Goal: Task Accomplishment & Management: Use online tool/utility

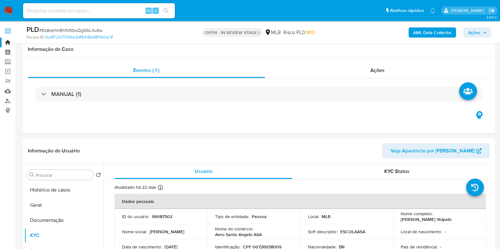
select select "10"
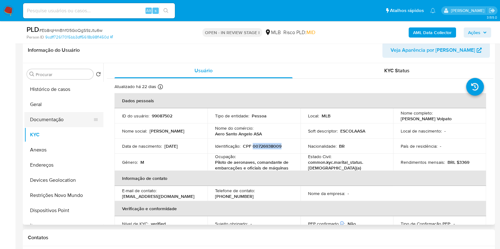
click at [61, 119] on button "Documentação" at bounding box center [61, 119] width 74 height 15
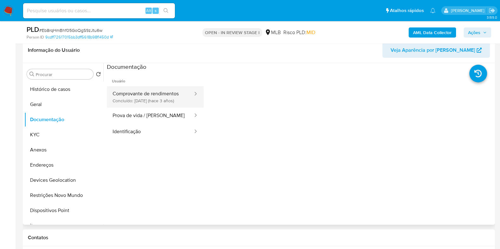
click at [168, 98] on button "Comprovante de rendimentos Concluído: 25/04/2022 (hace 3 años)" at bounding box center [150, 96] width 87 height 21
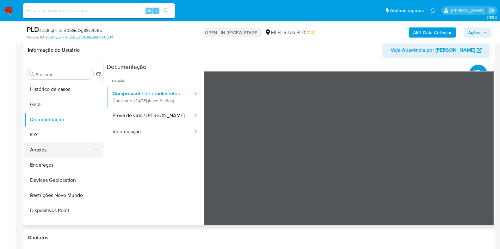
click at [60, 149] on button "Anexos" at bounding box center [61, 150] width 74 height 15
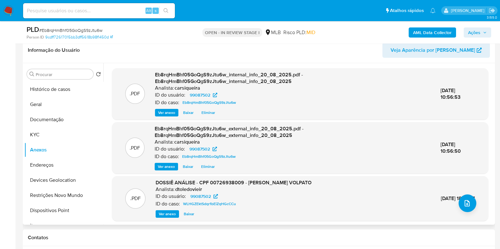
click at [169, 214] on span "Ver anexo" at bounding box center [167, 214] width 17 height 6
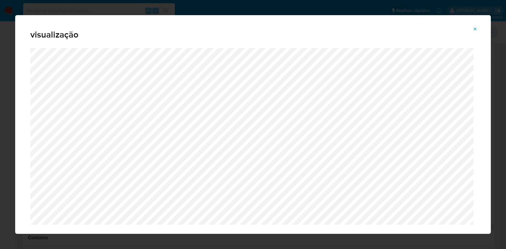
click at [0, 132] on div "visualização" at bounding box center [253, 124] width 506 height 249
click at [475, 26] on span "Attachment preview" at bounding box center [474, 29] width 5 height 9
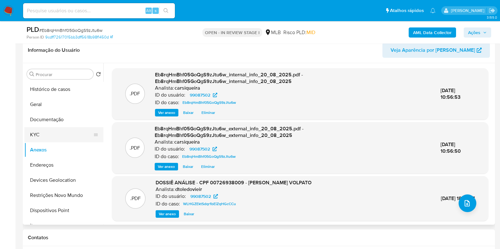
click at [57, 129] on button "KYC" at bounding box center [61, 134] width 74 height 15
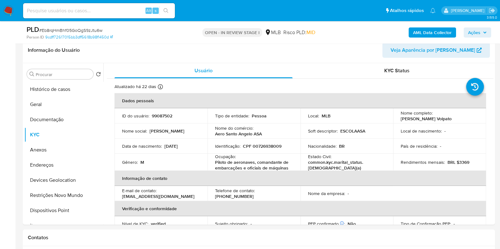
click at [184, 192] on div "E-mail de contato : cmtevolpato@gmail.com" at bounding box center [161, 193] width 78 height 11
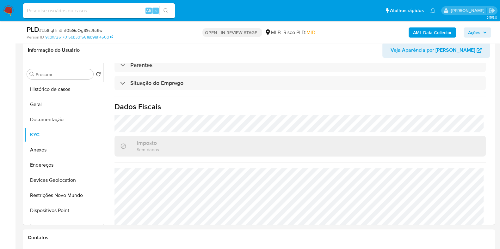
scroll to position [268, 0]
click at [322, 107] on h1 "Dados Fiscais" at bounding box center [299, 105] width 371 height 9
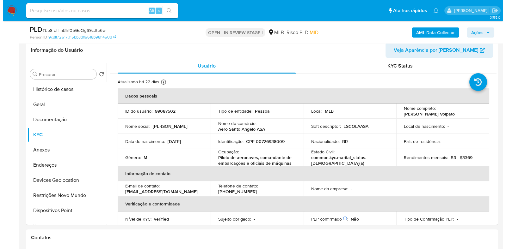
scroll to position [0, 0]
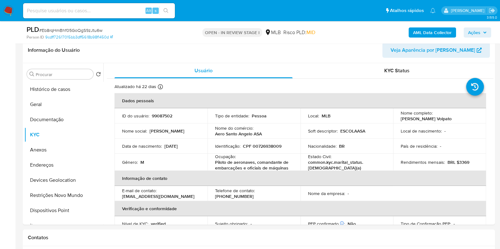
click at [269, 147] on p "CPF 00726938009" at bounding box center [262, 146] width 39 height 6
copy p "00726938009"
click at [431, 120] on p "Daniel Lacorth Volpato" at bounding box center [425, 119] width 51 height 6
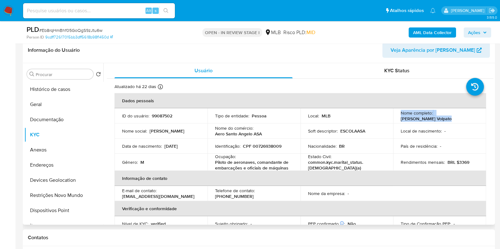
click at [431, 120] on p "Daniel Lacorth Volpato" at bounding box center [425, 119] width 51 height 6
copy div "Nome completo : Daniel Lacorth Volpato"
click at [431, 120] on p "Daniel Lacorth Volpato" at bounding box center [425, 119] width 51 height 6
drag, startPoint x: 453, startPoint y: 118, endPoint x: 396, endPoint y: 119, distance: 56.9
click at [396, 119] on td "Nome completo : Daniel Lacorth Volpato" at bounding box center [439, 115] width 93 height 15
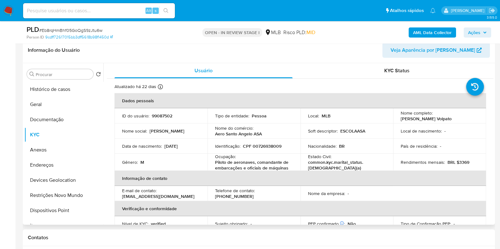
copy p "Daniel Lacorth Volpato"
click at [58, 83] on button "Histórico de casos" at bounding box center [61, 89] width 74 height 15
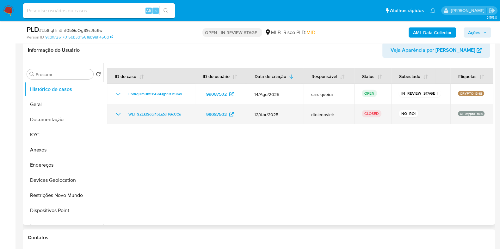
click at [120, 112] on icon "Mostrar/Ocultar" at bounding box center [118, 115] width 8 height 8
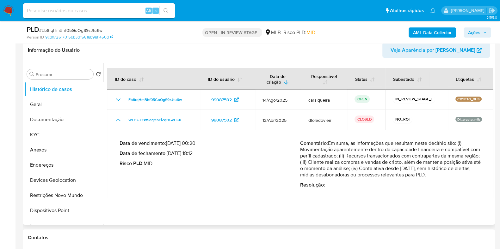
drag, startPoint x: 293, startPoint y: 149, endPoint x: 341, endPoint y: 156, distance: 49.2
click at [341, 156] on div "Data de vencimento : 27/05/2025 00:20 Data de fechamento : 29/04/2025 18:12 Ris…" at bounding box center [299, 164] width 361 height 58
click at [300, 151] on p "Comentário : Em suma, as informações que resultam neste declínio são: (i) Movim…" at bounding box center [390, 159] width 180 height 38
drag, startPoint x: 299, startPoint y: 151, endPoint x: 346, endPoint y: 158, distance: 47.9
click at [346, 158] on p "Comentário : Em suma, as informações que resultam neste declínio são: (i) Movim…" at bounding box center [390, 159] width 180 height 38
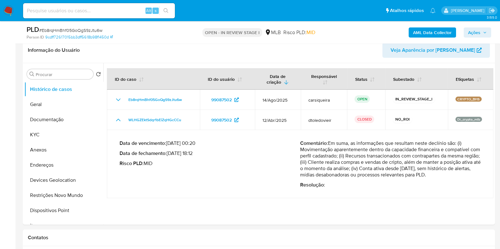
click at [480, 29] on span "Ações" at bounding box center [477, 32] width 19 height 9
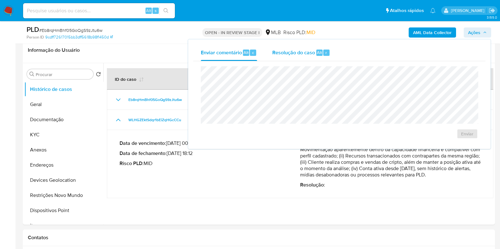
click at [298, 50] on span "Resolução do caso" at bounding box center [293, 52] width 43 height 7
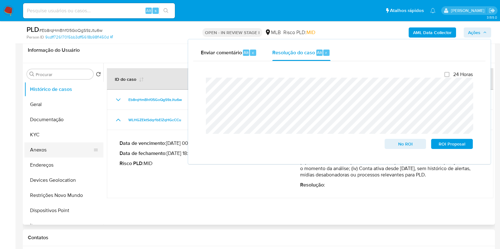
click at [43, 147] on button "Anexos" at bounding box center [61, 150] width 74 height 15
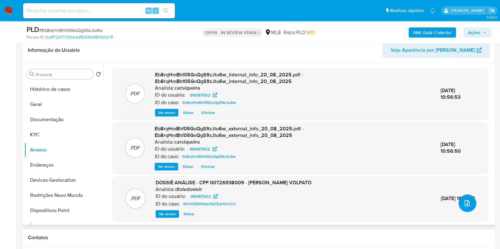
click at [463, 207] on span "upload-file" at bounding box center [467, 204] width 8 height 8
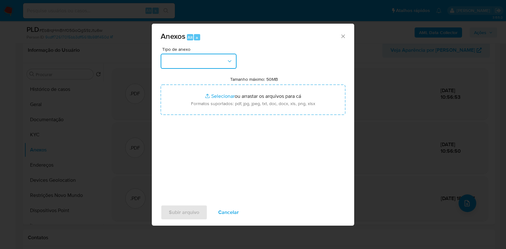
click at [179, 56] on button "button" at bounding box center [199, 61] width 76 height 15
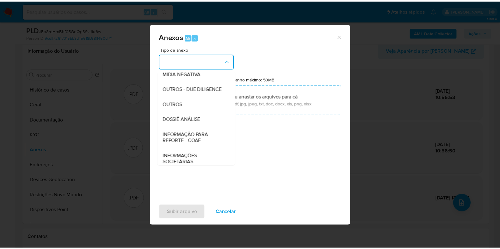
scroll to position [97, 0]
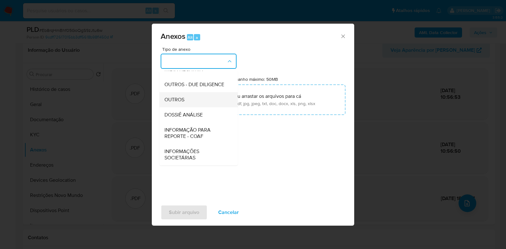
click at [167, 95] on div "OUTROS" at bounding box center [196, 99] width 64 height 15
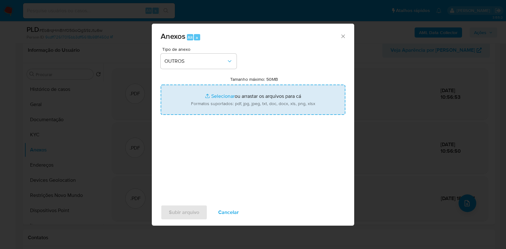
click at [226, 92] on input "Tamanho máximo: 50MB Selecionar arquivos" at bounding box center [253, 100] width 185 height 30
type input "C:\fakepath\CPF 00726938009 - DANIEL LACORTH VOLPATO - Documentos Google.pdf"
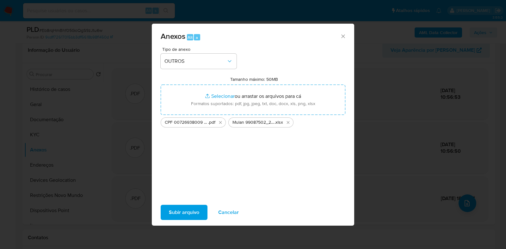
click at [182, 212] on span "Subir arquivo" at bounding box center [184, 213] width 30 height 14
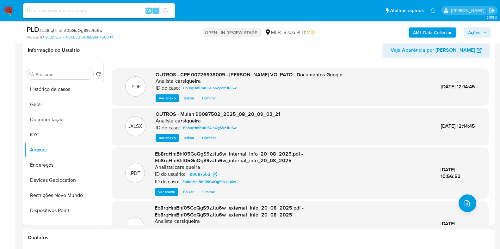
click at [479, 31] on span "Ações" at bounding box center [474, 32] width 12 height 10
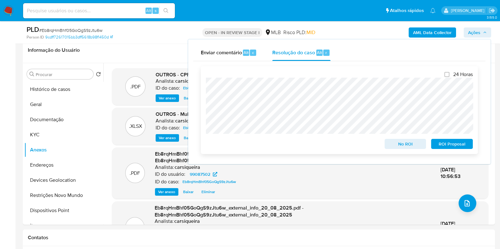
click at [409, 145] on span "No ROI" at bounding box center [405, 144] width 33 height 9
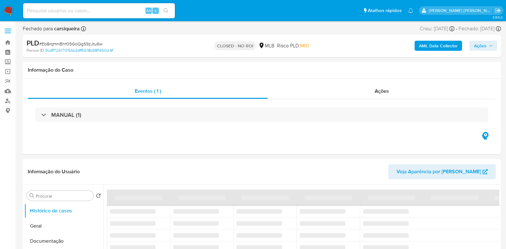
select select "10"
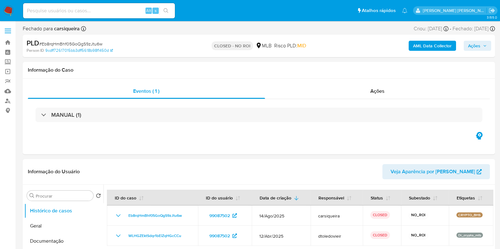
click at [5, 12] on img at bounding box center [8, 10] width 11 height 11
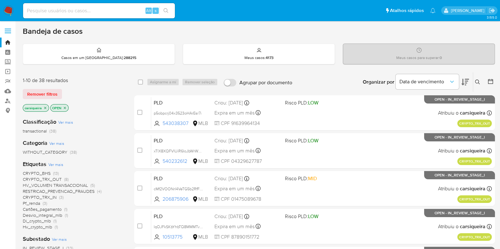
click at [118, 165] on div "Etiquetas Ver mais CRYPTO_BHS (13) CRYPTO_TRX_OUT (8) HV_VOLUMEN TRANSACCIONAL …" at bounding box center [73, 196] width 101 height 70
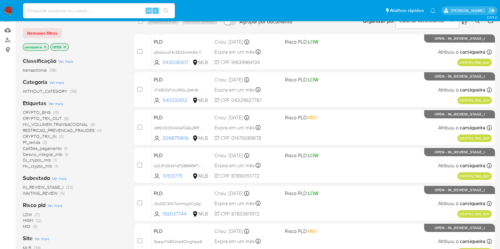
scroll to position [63, 0]
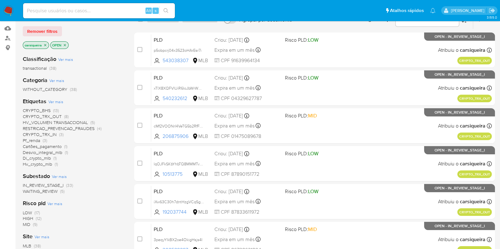
click at [52, 191] on span "WAITING_REVIEW" at bounding box center [40, 191] width 35 height 6
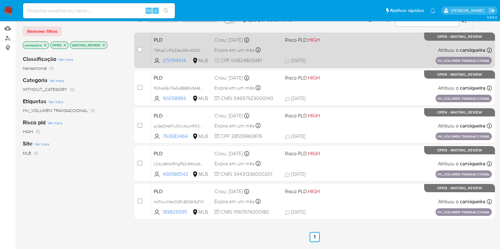
click at [334, 50] on div "PLD TMkqCwRGZ3eL65n4G3OdcRCj 270194014 MLB Risco PLD: HIGH Criou: 14/08/2025 Cr…" at bounding box center [321, 50] width 340 height 32
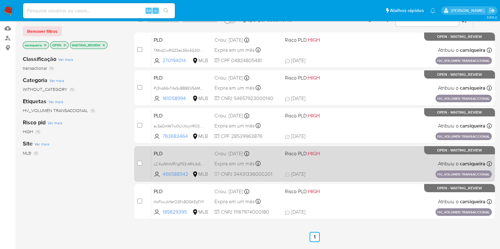
click at [314, 157] on div "PLD LC4utMmVRI1gP53vMNJb6tTJ 466588542 MLB Risco PLD: HIGH Criou: 14/08/2025 Cr…" at bounding box center [321, 164] width 340 height 32
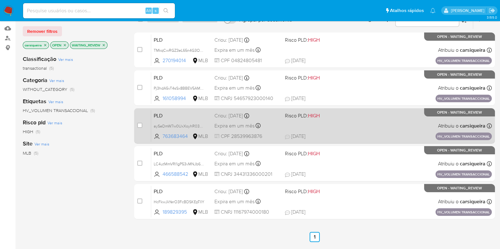
click at [291, 122] on div "PLD aySeDmW7w0UxXoyhR03mjavX 763683464 MLB Risco PLD: HIGH Criou: 14/08/2025 Cr…" at bounding box center [321, 126] width 340 height 32
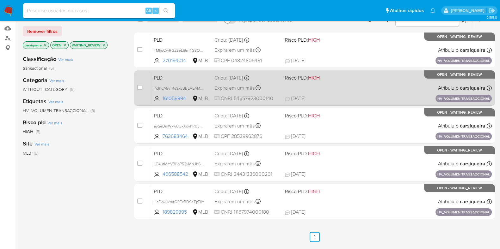
click at [288, 83] on div "PLD Pj3hdA5vT4sSx8BBEV5AMfSv 161058994 MLB Risco PLD: HIGH Criou: 14/08/2025 Cr…" at bounding box center [321, 88] width 340 height 32
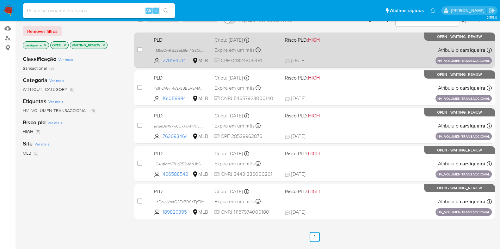
click at [294, 49] on div "PLD TMkqCwRGZ3eL65n4G3OdcRCj 270194014 MLB Risco PLD: HIGH Criou: 14/08/2025 Cr…" at bounding box center [321, 50] width 340 height 32
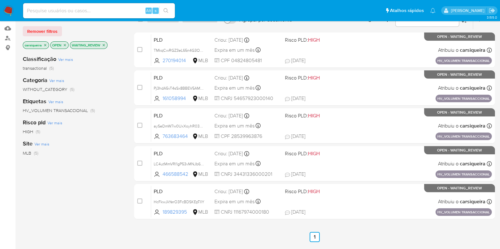
click at [6, 9] on img at bounding box center [8, 10] width 11 height 11
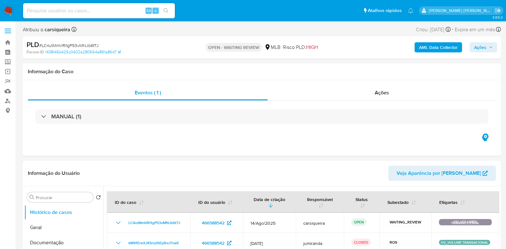
select select "10"
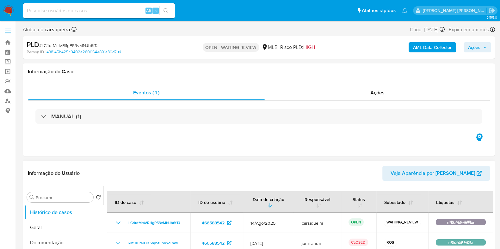
click at [176, 164] on div "Informação do Usuário Veja Aparência por Pessoa" at bounding box center [259, 174] width 472 height 26
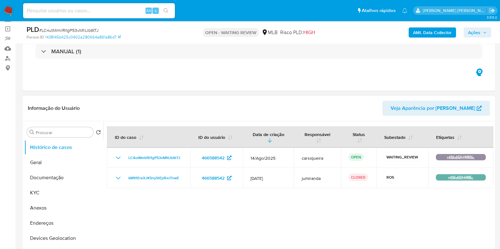
scroll to position [63, 0]
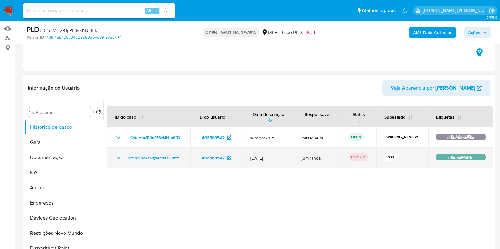
click at [117, 158] on icon "Mostrar/Ocultar" at bounding box center [118, 158] width 8 height 8
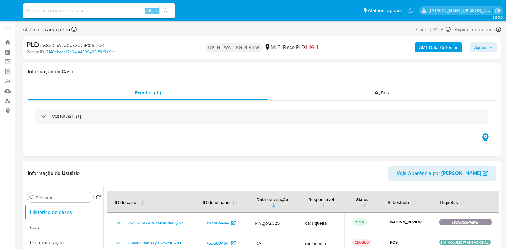
select select "10"
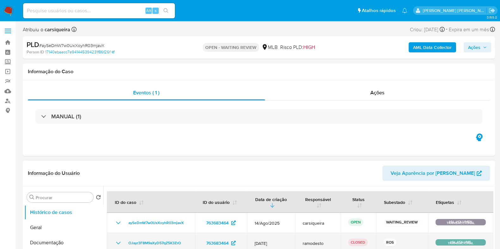
click at [118, 244] on icon "Mostrar/Ocultar" at bounding box center [118, 243] width 4 height 3
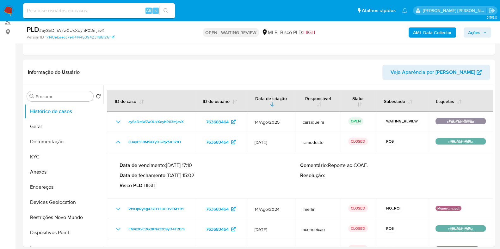
scroll to position [95, 0]
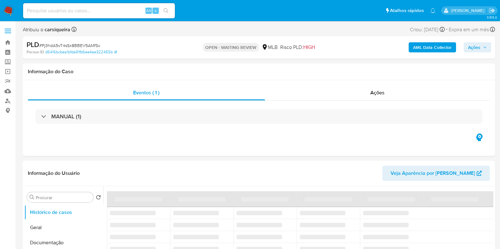
select select "10"
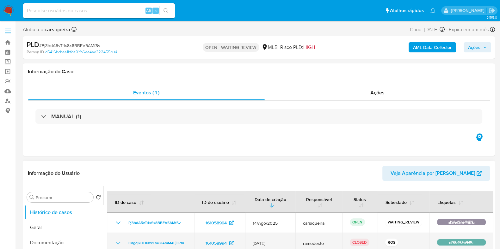
click at [117, 245] on icon "Mostrar/Ocultar" at bounding box center [118, 244] width 8 height 8
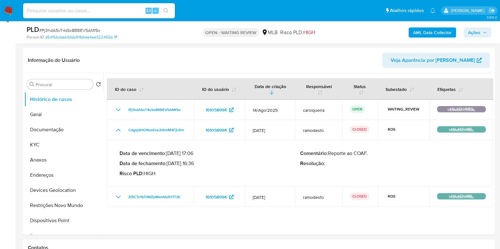
scroll to position [100, 0]
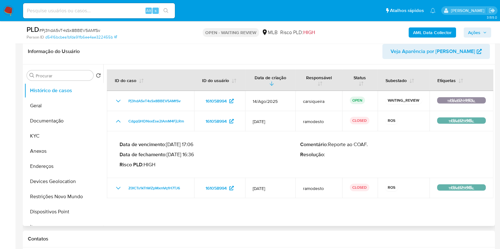
drag, startPoint x: 166, startPoint y: 153, endPoint x: 157, endPoint y: 148, distance: 10.5
click at [157, 148] on div "Data de vencimento : 01/03/2025 17:06 Data de fechamento : 19/02/2025 16:36 Ris…" at bounding box center [209, 155] width 180 height 27
click at [175, 152] on p "Data de fechamento : 19/02/2025 16:36" at bounding box center [209, 155] width 180 height 6
drag, startPoint x: 169, startPoint y: 154, endPoint x: 194, endPoint y: 156, distance: 25.4
click at [194, 156] on p "Data de fechamento : 19/02/2025 16:36" at bounding box center [209, 155] width 180 height 6
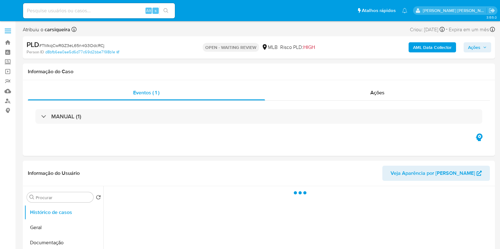
select select "10"
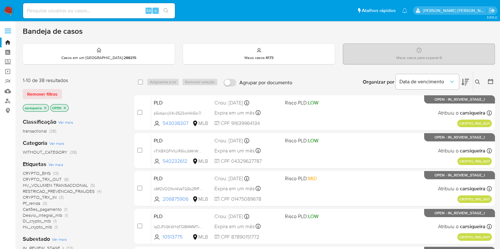
paste input "SEwkn07GzlAeirZD7KLl0r0m"
click at [80, 11] on input at bounding box center [99, 11] width 152 height 8
type input "SEwkn07GzlAeirZD7KLl0r0m"
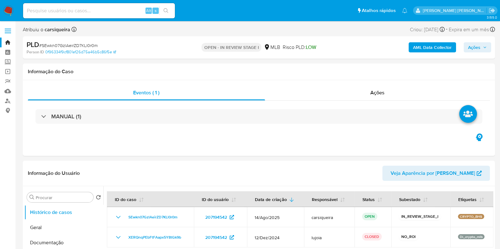
select select "10"
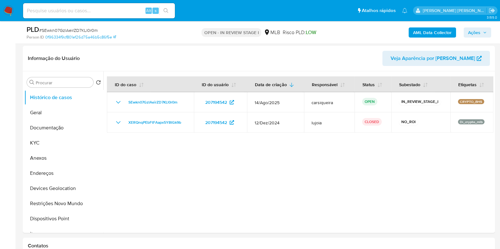
scroll to position [87, 0]
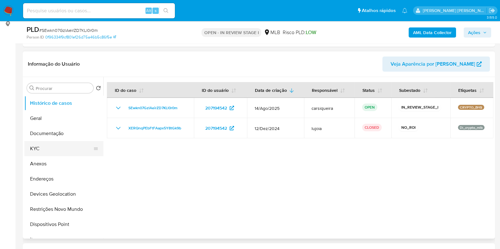
click at [66, 147] on button "KYC" at bounding box center [61, 148] width 74 height 15
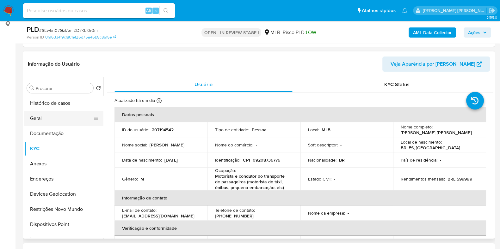
click at [44, 119] on button "Geral" at bounding box center [61, 118] width 74 height 15
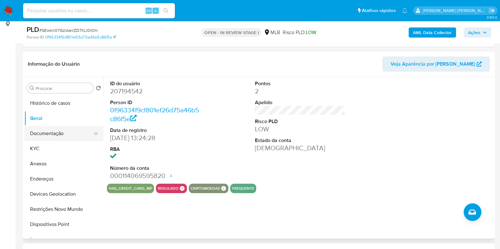
click at [59, 138] on button "Documentação" at bounding box center [61, 133] width 74 height 15
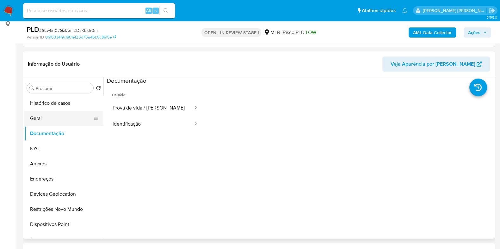
click at [45, 120] on button "Geral" at bounding box center [61, 118] width 74 height 15
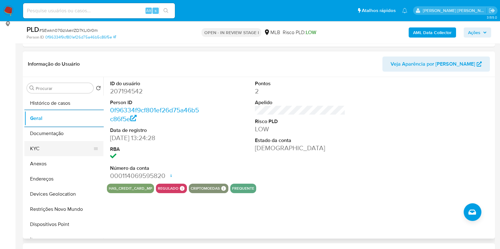
click at [54, 148] on button "KYC" at bounding box center [61, 148] width 74 height 15
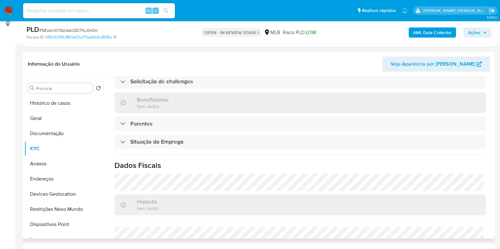
scroll to position [282, 0]
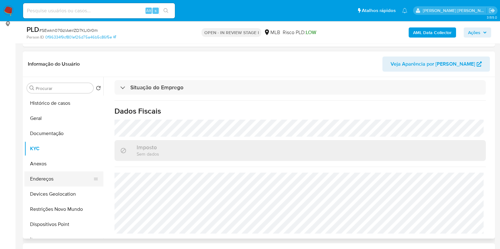
click at [65, 182] on button "Endereços" at bounding box center [61, 179] width 74 height 15
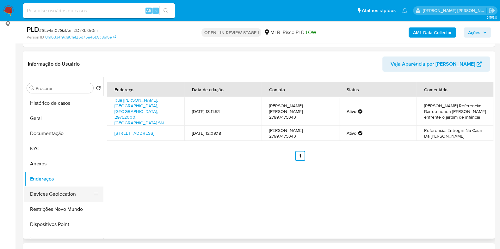
click at [68, 197] on button "Devices Geolocation" at bounding box center [61, 194] width 74 height 15
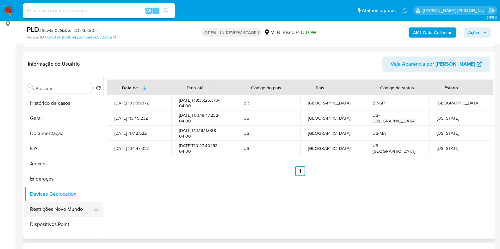
click at [64, 210] on button "Restrições Novo Mundo" at bounding box center [61, 209] width 74 height 15
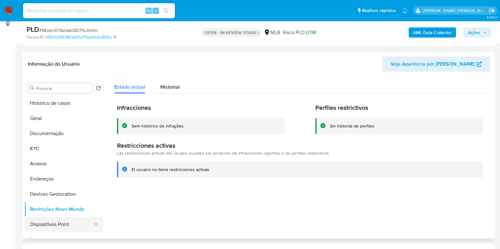
click at [75, 221] on button "Dispositivos Point" at bounding box center [61, 224] width 74 height 15
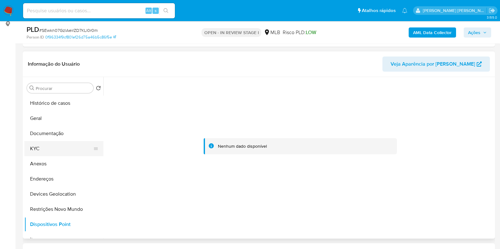
click at [34, 146] on button "KYC" at bounding box center [61, 148] width 74 height 15
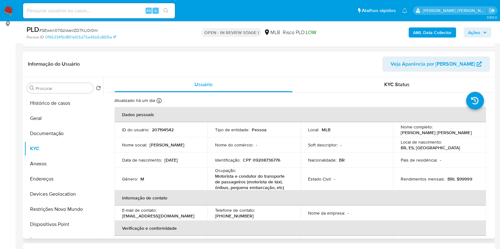
click at [425, 131] on p "Farley de Souza Silva" at bounding box center [435, 133] width 71 height 6
click at [393, 132] on td "Nome completo : Farley de Souza Silva" at bounding box center [439, 129] width 93 height 15
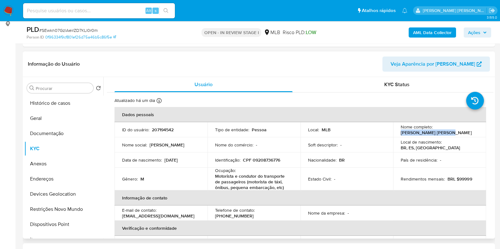
drag, startPoint x: 399, startPoint y: 132, endPoint x: 441, endPoint y: 134, distance: 42.4
click at [441, 134] on div "Nome completo : Farley de Souza Silva" at bounding box center [439, 129] width 78 height 11
copy p "Farley de Souza Silva"
click at [262, 159] on p "CPF 09208736776" at bounding box center [261, 160] width 37 height 6
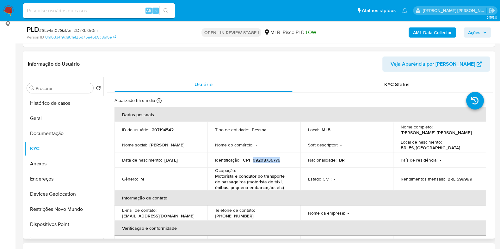
copy p "09208736776"
click at [429, 33] on b "AML Data Collector" at bounding box center [432, 32] width 39 height 10
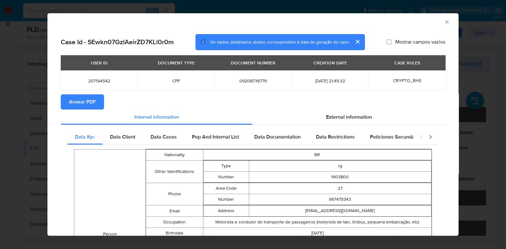
click at [93, 96] on span "Anexar PDF" at bounding box center [82, 102] width 27 height 14
click at [16, 174] on div "AML Data Collector Case Id - SEwkn07GzlAeirZD7KLl0r0m Os dados detalhados abaix…" at bounding box center [253, 124] width 506 height 249
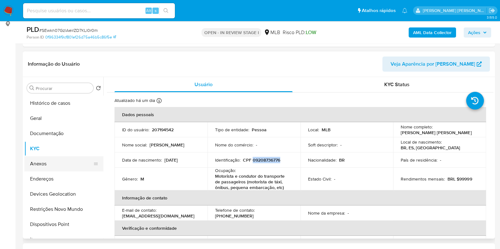
click at [58, 159] on button "Anexos" at bounding box center [61, 163] width 74 height 15
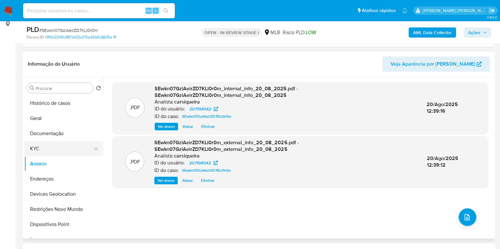
click at [60, 148] on button "KYC" at bounding box center [61, 148] width 74 height 15
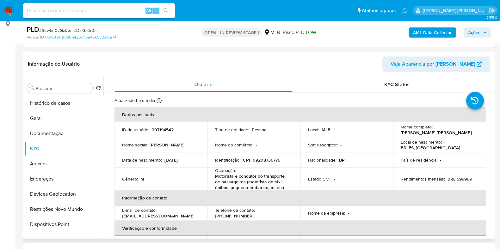
click at [257, 230] on th "Verificação e conformidade" at bounding box center [299, 228] width 371 height 15
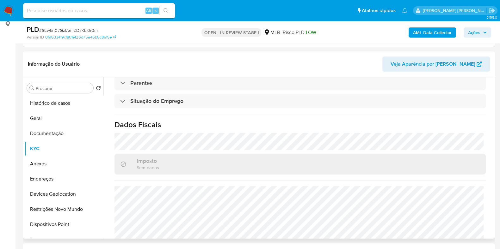
scroll to position [282, 0]
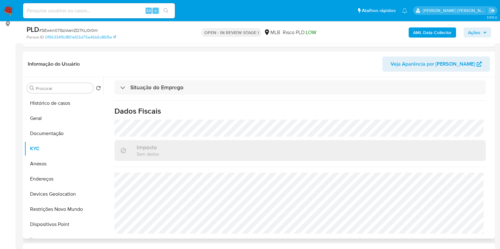
click at [334, 117] on div "Atualizado há um dia Criado: 16/06/2020 12:36:12 Atualizado: 19/08/2025 02:20:3…" at bounding box center [300, 25] width 386 height 429
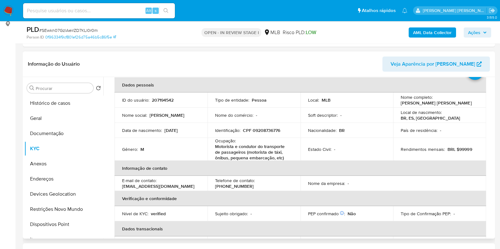
scroll to position [13, 0]
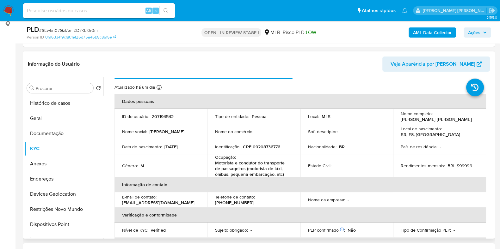
click at [426, 119] on p "Farley de Souza Silva" at bounding box center [435, 120] width 71 height 6
copy div "Nome completo : Farley de Souza Silva"
click at [66, 106] on button "Histórico de casos" at bounding box center [61, 103] width 74 height 15
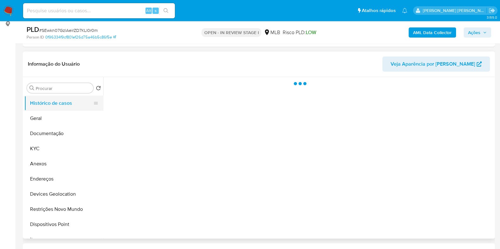
scroll to position [0, 0]
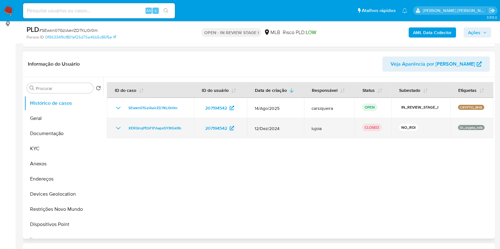
click at [114, 125] on td "XERQnqPEbFtFAapx5Y8tGk9b" at bounding box center [150, 128] width 87 height 20
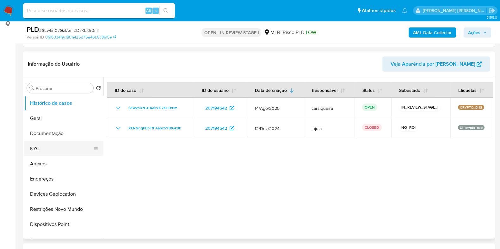
click at [53, 144] on button "KYC" at bounding box center [61, 148] width 74 height 15
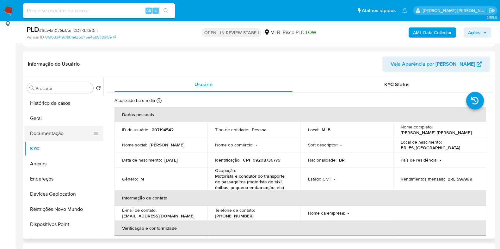
click at [62, 132] on button "Documentação" at bounding box center [61, 133] width 74 height 15
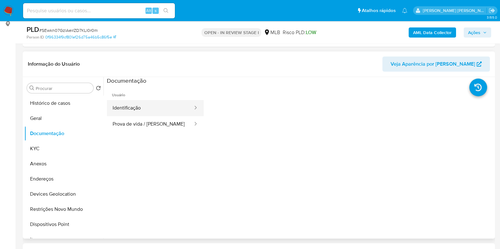
click at [162, 101] on button "Identificação" at bounding box center [150, 108] width 87 height 16
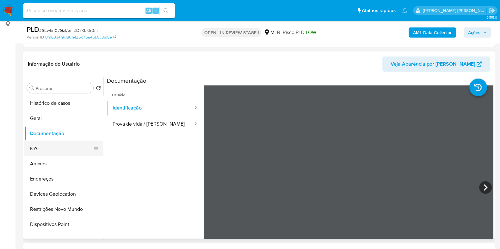
click at [42, 150] on button "KYC" at bounding box center [61, 148] width 74 height 15
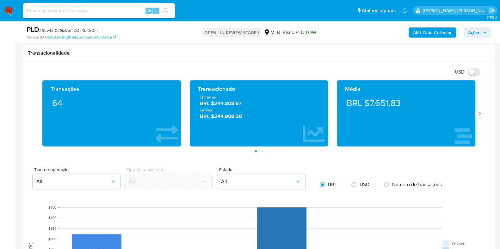
scroll to position [430, 0]
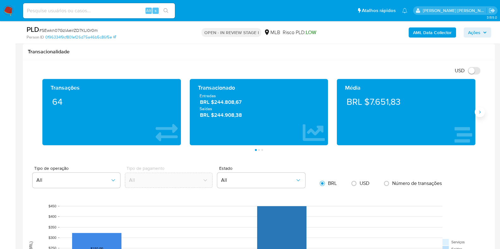
click at [476, 110] on button "Siguiente" at bounding box center [479, 112] width 10 height 10
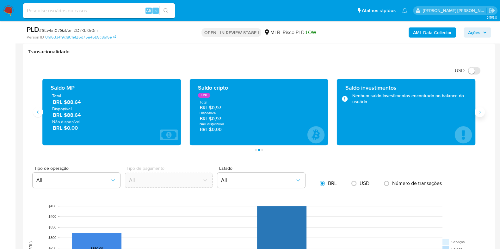
click at [476, 110] on button "Siguiente" at bounding box center [479, 112] width 10 height 10
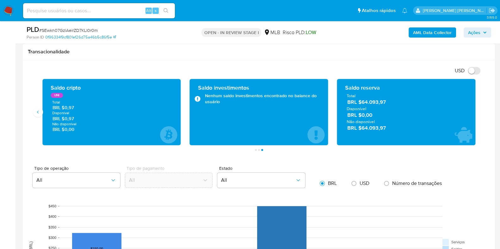
click at [472, 30] on span "Ações" at bounding box center [474, 32] width 12 height 10
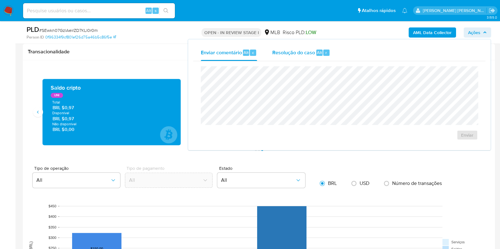
click at [303, 55] on span "Resolução do caso" at bounding box center [293, 52] width 43 height 7
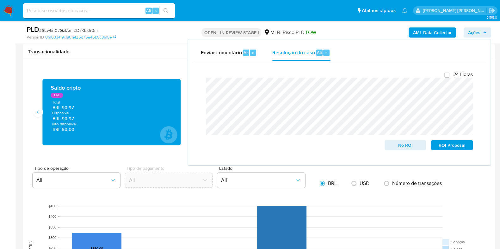
click at [109, 55] on div "Transacionalidade" at bounding box center [259, 52] width 472 height 17
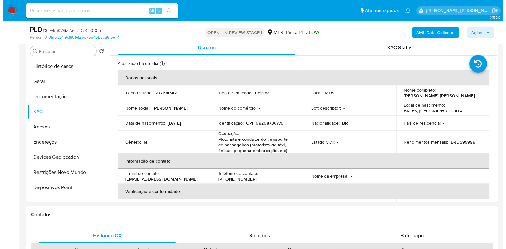
scroll to position [114, 0]
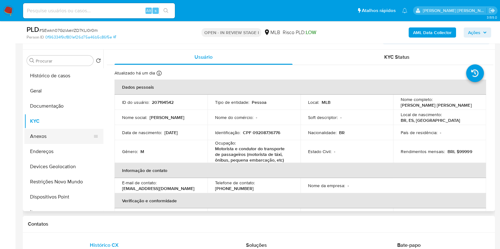
click at [58, 136] on button "Anexos" at bounding box center [61, 136] width 74 height 15
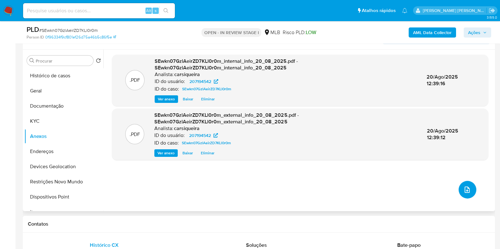
click at [467, 188] on icon "upload-file" at bounding box center [467, 190] width 8 height 8
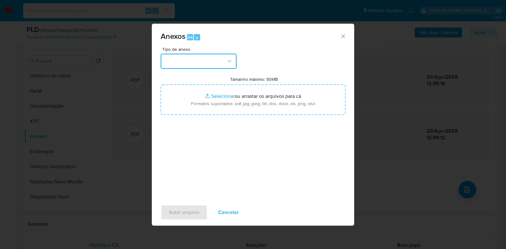
click at [201, 63] on button "button" at bounding box center [199, 61] width 76 height 15
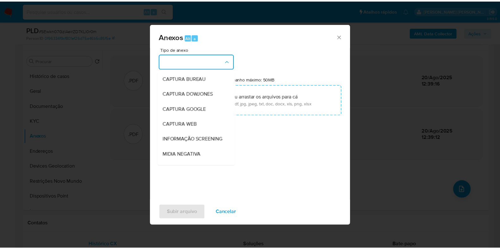
scroll to position [97, 0]
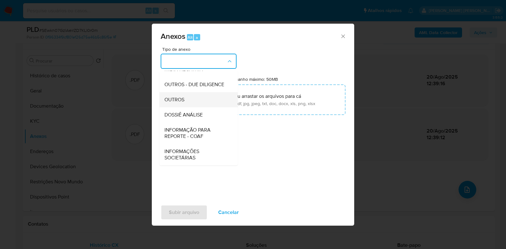
click at [190, 95] on div "OUTROS" at bounding box center [196, 99] width 64 height 15
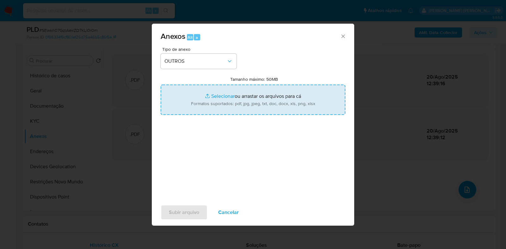
click at [220, 96] on input "Tamanho máximo: 50MB Selecionar arquivos" at bounding box center [253, 100] width 185 height 30
type input "C:\fakepath\CPF 09208736776 - FARLEY DE SOUZA SILVA - Documentos Google.pdf"
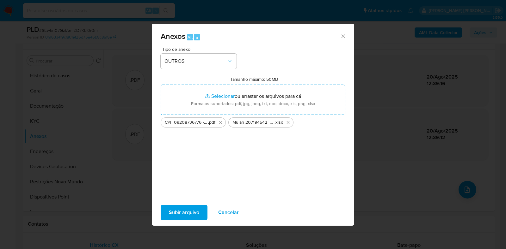
click at [200, 206] on button "Subir arquivo" at bounding box center [184, 212] width 47 height 15
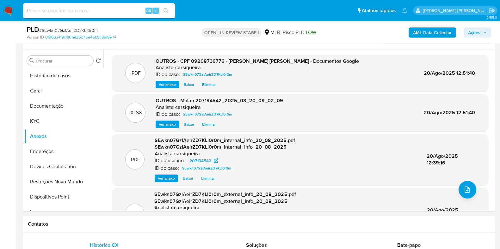
click at [475, 35] on span "Ações" at bounding box center [474, 32] width 12 height 10
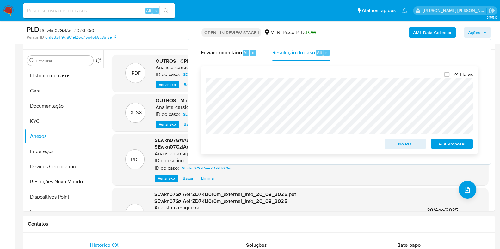
click at [405, 147] on span "No ROI" at bounding box center [405, 144] width 33 height 9
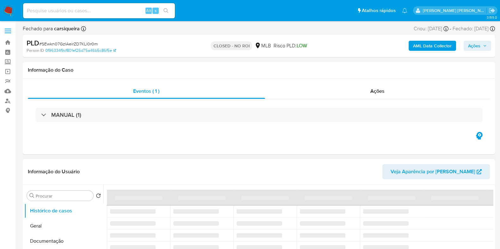
select select "10"
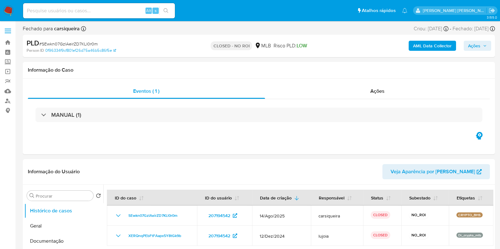
click at [11, 15] on img at bounding box center [8, 10] width 11 height 11
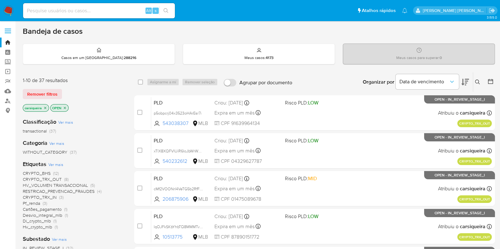
click at [117, 226] on div "CRYPTO_BHS (12) CRYPTO_TRX_OUT (8) HV_VOLUMEN TRANSACCIONAL (5) RESTRICAO_PREVE…" at bounding box center [73, 201] width 101 height 60
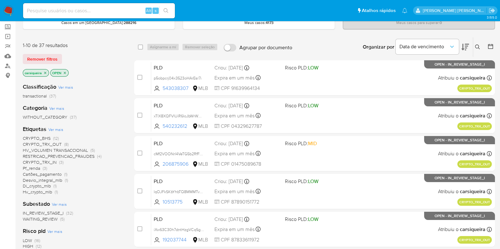
scroll to position [47, 0]
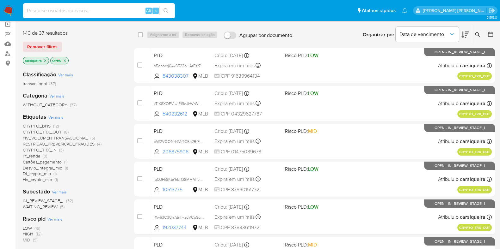
paste input "nlJhmGt2KnXMbX4374Fsl4cG"
click at [86, 9] on input at bounding box center [99, 11] width 152 height 8
type input "nlJhmGt2KnXMbX4374Fsl4cG"
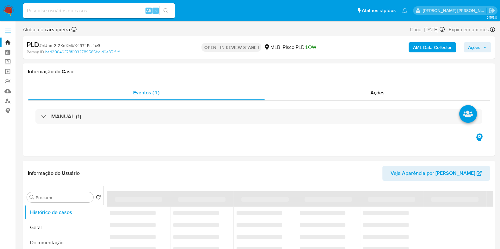
select select "10"
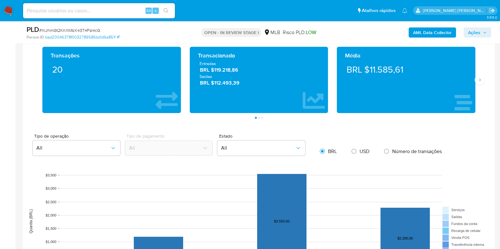
scroll to position [405, 0]
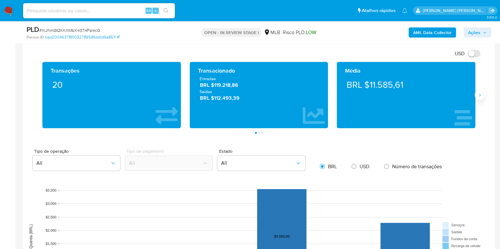
click at [477, 93] on icon "Siguiente" at bounding box center [479, 95] width 5 height 5
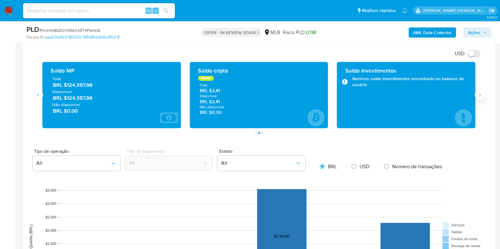
click at [477, 93] on icon "Siguiente" at bounding box center [479, 95] width 5 height 5
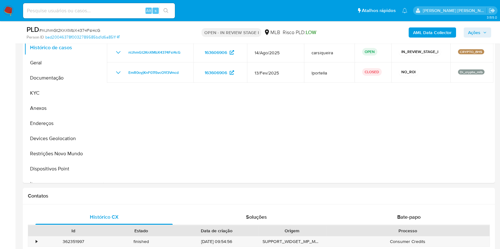
scroll to position [127, 0]
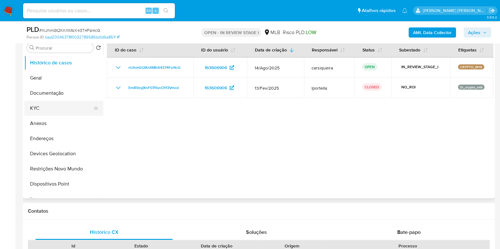
click at [52, 101] on button "KYC" at bounding box center [61, 108] width 74 height 15
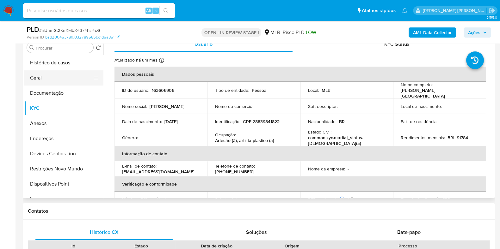
click at [42, 75] on button "Geral" at bounding box center [61, 77] width 74 height 15
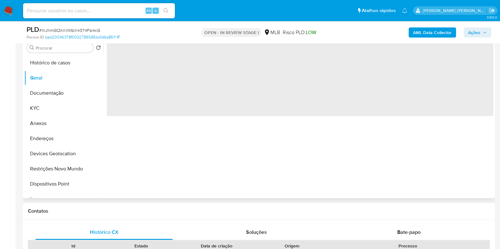
click at [278, 156] on div "‌" at bounding box center [298, 118] width 390 height 162
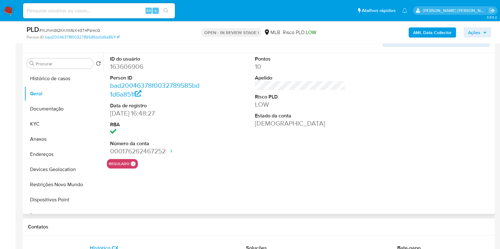
scroll to position [96, 0]
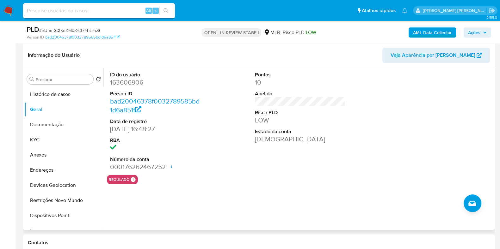
click at [128, 78] on dd "163606906" at bounding box center [155, 82] width 90 height 9
copy dd "163606906"
click at [212, 138] on div "ID do usuário 163606906 Person ID bad20046378f0032789585bd1d6a851f Data de regi…" at bounding box center [300, 121] width 386 height 107
click at [51, 137] on button "KYC" at bounding box center [61, 139] width 74 height 15
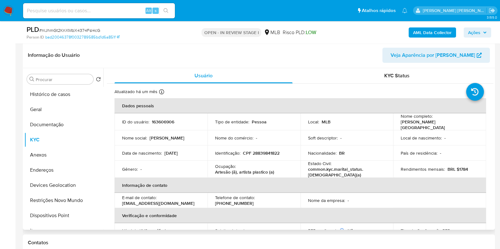
click at [370, 122] on div "Local : MLB" at bounding box center [347, 122] width 78 height 6
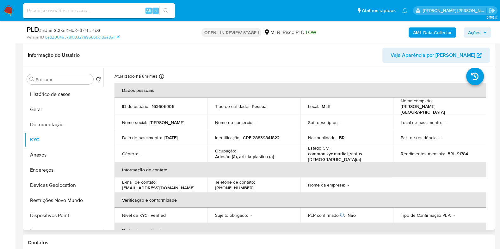
scroll to position [275, 0]
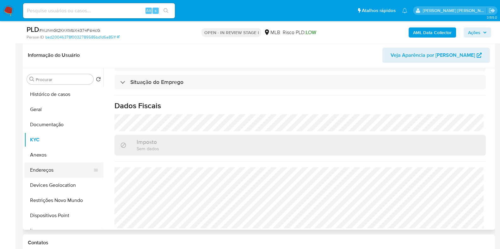
click at [65, 171] on button "Endereços" at bounding box center [61, 170] width 74 height 15
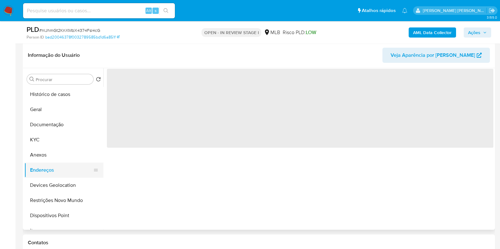
scroll to position [0, 0]
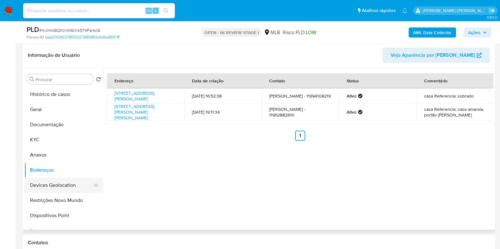
click at [64, 190] on button "Devices Geolocation" at bounding box center [61, 185] width 74 height 15
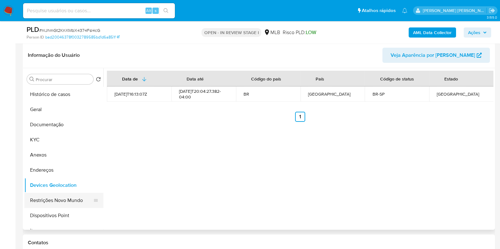
click at [64, 204] on button "Restrições Novo Mundo" at bounding box center [61, 200] width 74 height 15
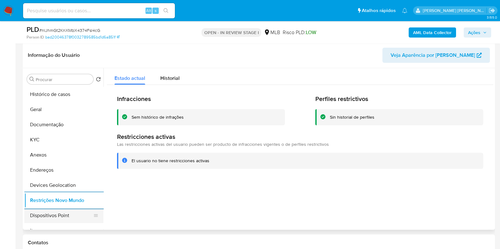
click at [76, 215] on button "Dispositivos Point" at bounding box center [61, 215] width 74 height 15
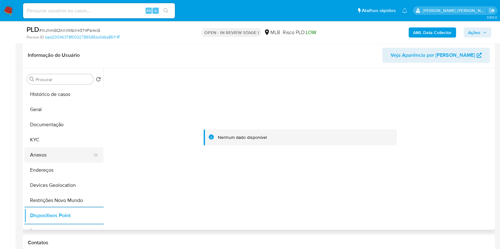
click at [68, 152] on button "Anexos" at bounding box center [61, 155] width 74 height 15
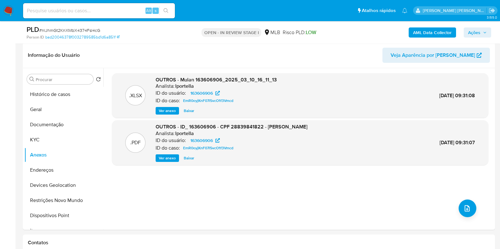
click at [423, 33] on b "AML Data Collector" at bounding box center [432, 32] width 39 height 10
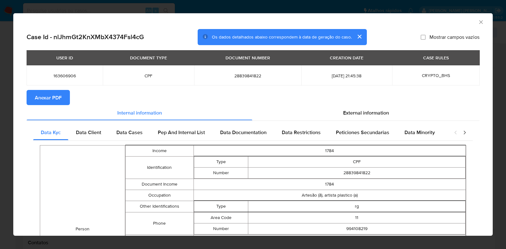
click at [44, 100] on span "Anexar PDF" at bounding box center [48, 98] width 27 height 14
click at [240, 73] on span "28839841822" at bounding box center [248, 76] width 92 height 6
copy span "28839841822"
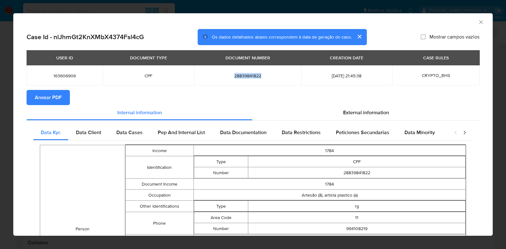
click at [0, 199] on div "AML Data Collector Case Id - nlJhmGt2KnXMbX4374Fsl4cG Os dados detalhados abaix…" at bounding box center [253, 124] width 506 height 249
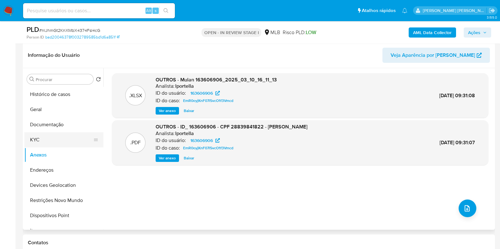
click at [46, 143] on button "KYC" at bounding box center [61, 139] width 74 height 15
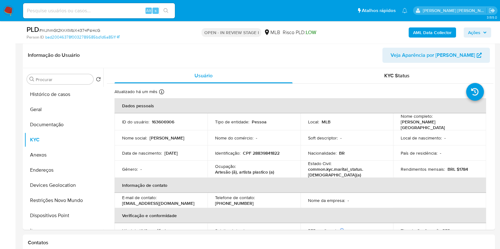
click at [251, 161] on td "Ocupação : Artesão (ã), artista plastico (a)" at bounding box center [253, 169] width 93 height 17
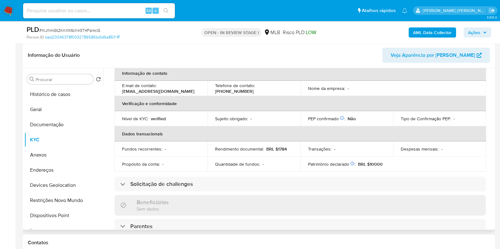
scroll to position [31, 0]
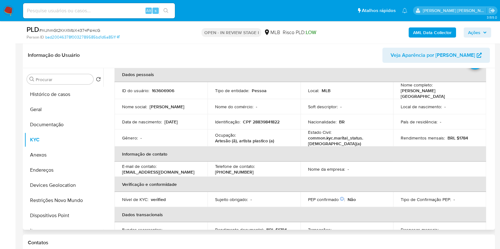
click at [268, 119] on p "CPF 28839841822" at bounding box center [261, 122] width 37 height 6
copy p "28839841822"
click at [216, 119] on p "Identificação :" at bounding box center [227, 122] width 25 height 6
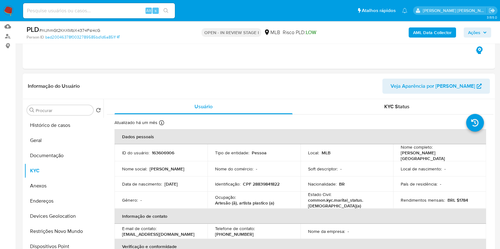
scroll to position [64, 0]
click at [52, 155] on button "Documentação" at bounding box center [61, 156] width 74 height 15
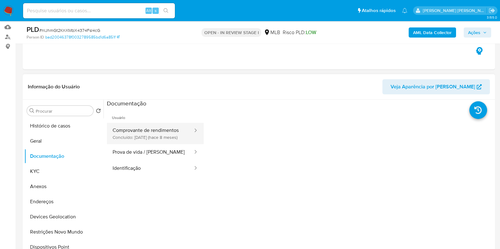
click at [145, 137] on button "Comprovante de rendimentos Concluído: 29/12/2024 (hace 8 meses)" at bounding box center [150, 133] width 87 height 21
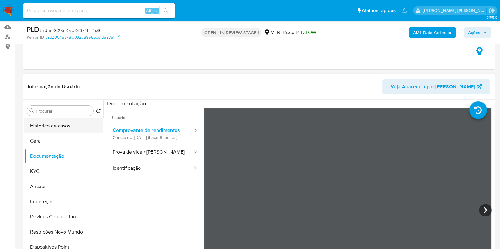
click at [60, 129] on button "Histórico de casos" at bounding box center [61, 126] width 74 height 15
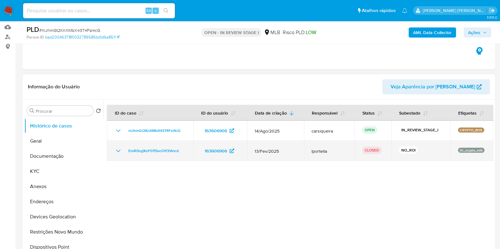
click at [115, 153] on icon "Mostrar/Ocultar" at bounding box center [118, 151] width 8 height 8
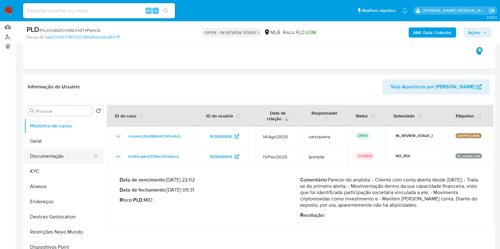
click at [58, 159] on button "Documentação" at bounding box center [61, 156] width 74 height 15
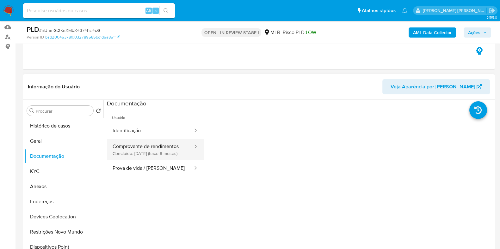
click at [163, 147] on button "Comprovante de rendimentos Concluído: 29/12/2024 (hace 8 meses)" at bounding box center [150, 149] width 87 height 21
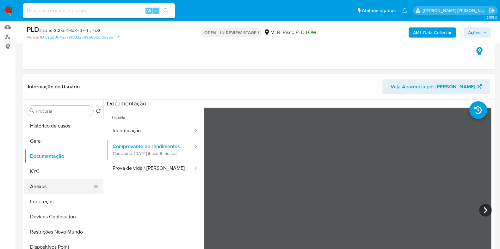
click at [47, 184] on button "Anexos" at bounding box center [61, 186] width 74 height 15
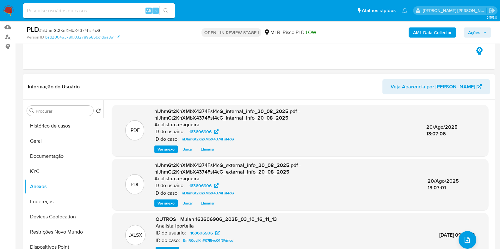
scroll to position [49, 0]
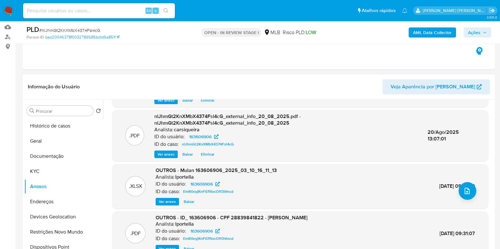
click at [169, 246] on span "Ver anexo" at bounding box center [167, 249] width 17 height 6
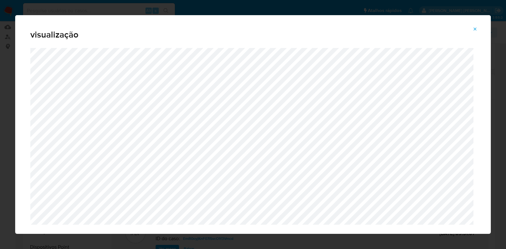
click at [0, 120] on div "visualização" at bounding box center [253, 124] width 506 height 249
click at [474, 29] on icon "Attachment preview" at bounding box center [474, 28] width 3 height 3
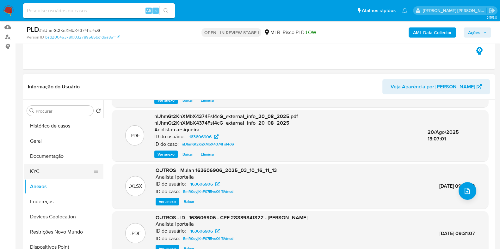
click at [49, 174] on button "KYC" at bounding box center [61, 171] width 74 height 15
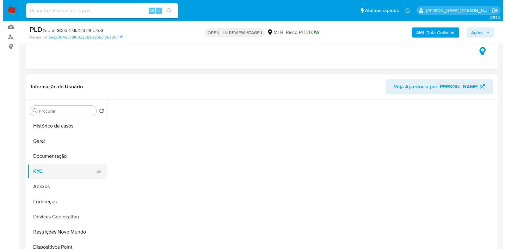
scroll to position [0, 0]
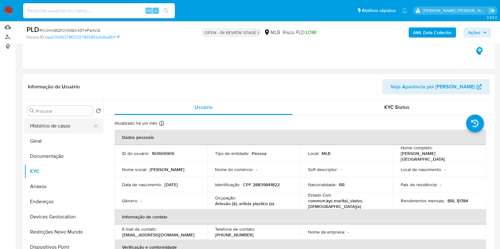
click at [62, 125] on button "Histórico de casos" at bounding box center [61, 126] width 74 height 15
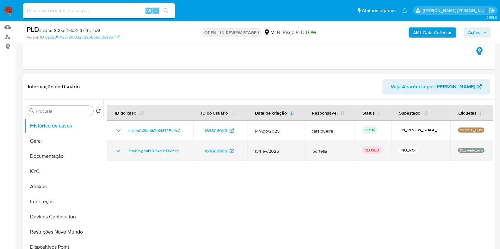
click at [118, 149] on icon "Mostrar/Ocultar" at bounding box center [118, 151] width 8 height 8
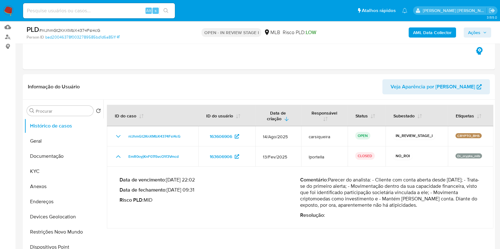
click at [474, 35] on span "Ações" at bounding box center [474, 32] width 12 height 10
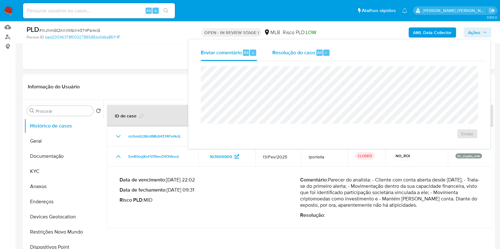
click at [299, 50] on span "Resolução do caso" at bounding box center [293, 52] width 43 height 7
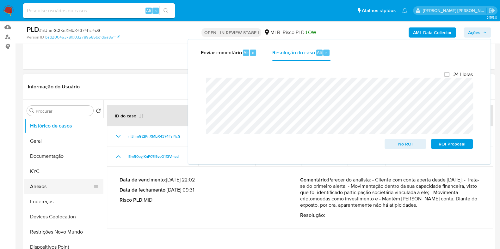
click at [41, 187] on button "Anexos" at bounding box center [61, 186] width 74 height 15
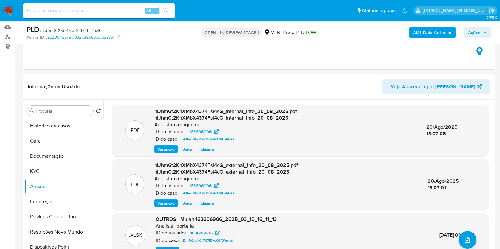
click at [472, 33] on span "Ações" at bounding box center [474, 32] width 12 height 10
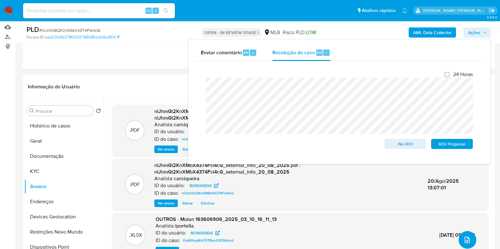
click at [463, 241] on icon "upload-file" at bounding box center [467, 240] width 8 height 8
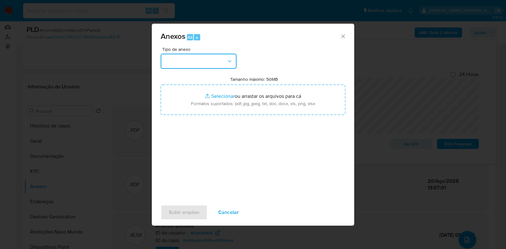
click at [207, 60] on button "button" at bounding box center [199, 61] width 76 height 15
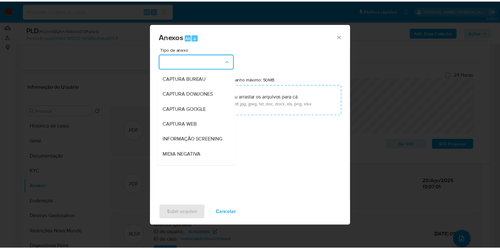
scroll to position [97, 0]
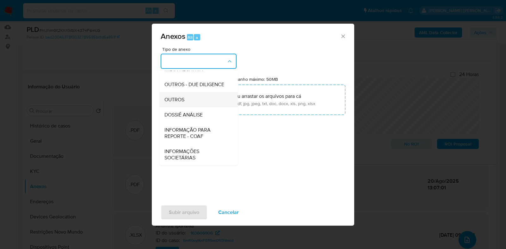
click at [200, 94] on div "OUTROS" at bounding box center [196, 99] width 64 height 15
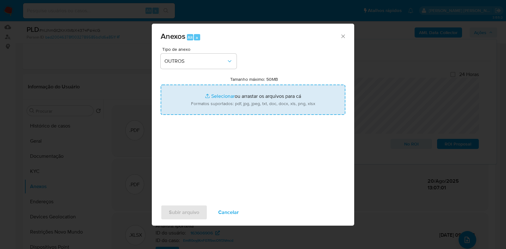
click at [213, 96] on input "Tamanho máximo: 50MB Selecionar arquivos" at bounding box center [253, 100] width 185 height 30
type input "C:\fakepath\CPF 28839841822 - JOYCE CAETANO DE LIMA - Documentos Google.pdf"
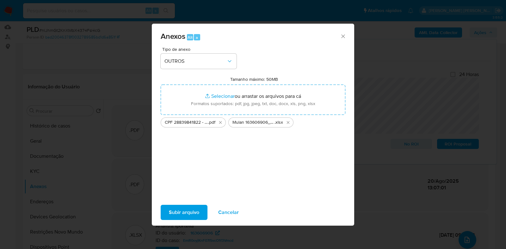
click at [183, 211] on span "Subir arquivo" at bounding box center [184, 213] width 30 height 14
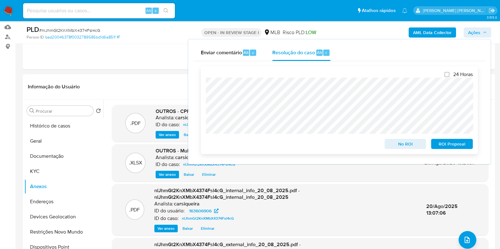
click at [404, 143] on span "No ROI" at bounding box center [405, 144] width 33 height 9
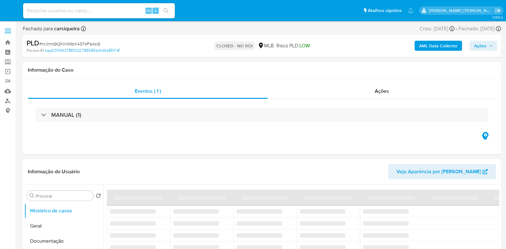
select select "10"
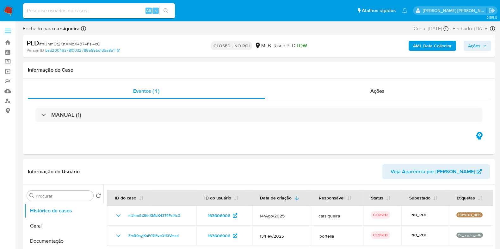
click at [6, 9] on img at bounding box center [8, 10] width 11 height 11
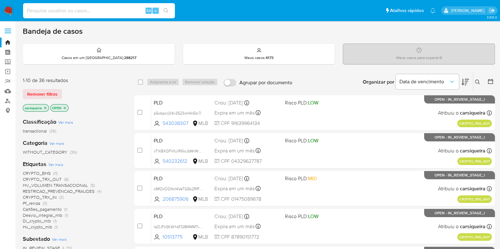
paste input "8K3PkxCjivnsXORLutNaj0vE"
click at [108, 11] on input at bounding box center [99, 11] width 152 height 8
type input "8K3PkxCjivnsXORLutNaj0vE"
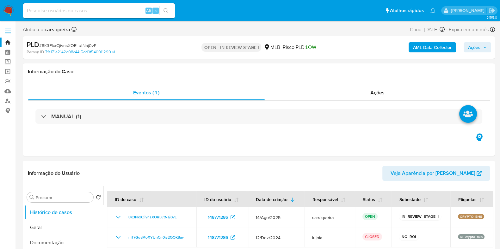
select select "10"
click at [169, 124] on div "MANUAL (1)" at bounding box center [259, 117] width 462 height 32
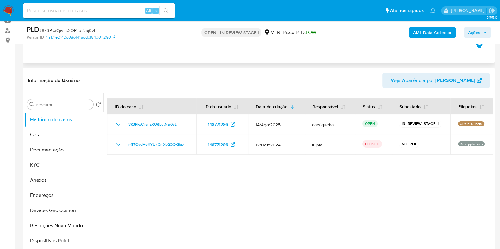
scroll to position [79, 0]
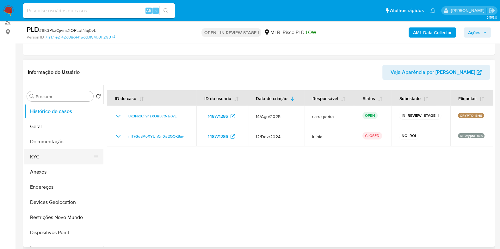
click at [63, 150] on button "KYC" at bounding box center [61, 156] width 74 height 15
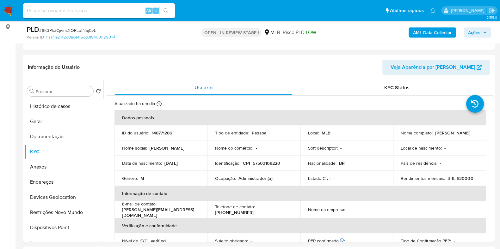
scroll to position [95, 0]
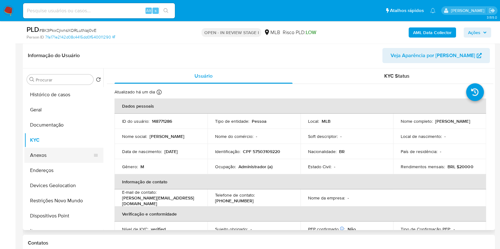
click at [51, 155] on button "Anexos" at bounding box center [61, 155] width 74 height 15
